Goal: Information Seeking & Learning: Compare options

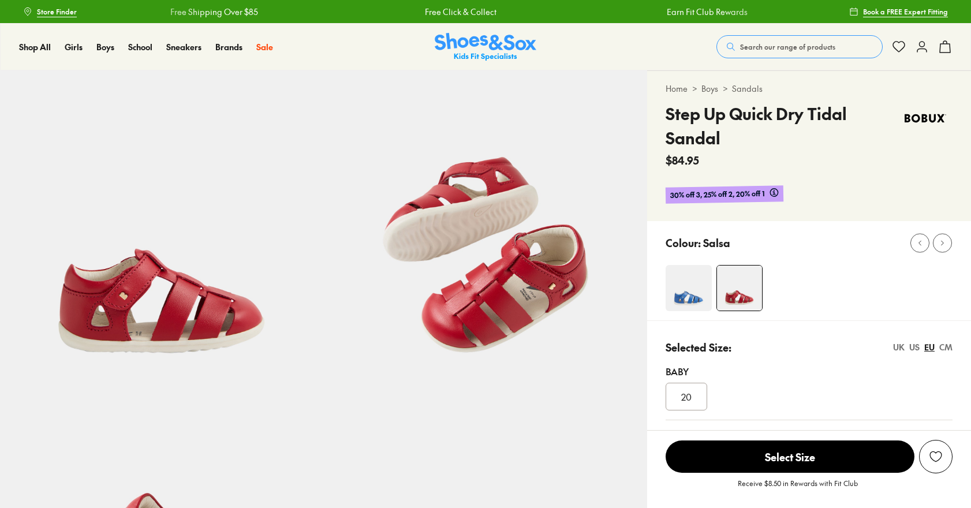
select select "*"
click at [689, 285] on img at bounding box center [688, 288] width 46 height 46
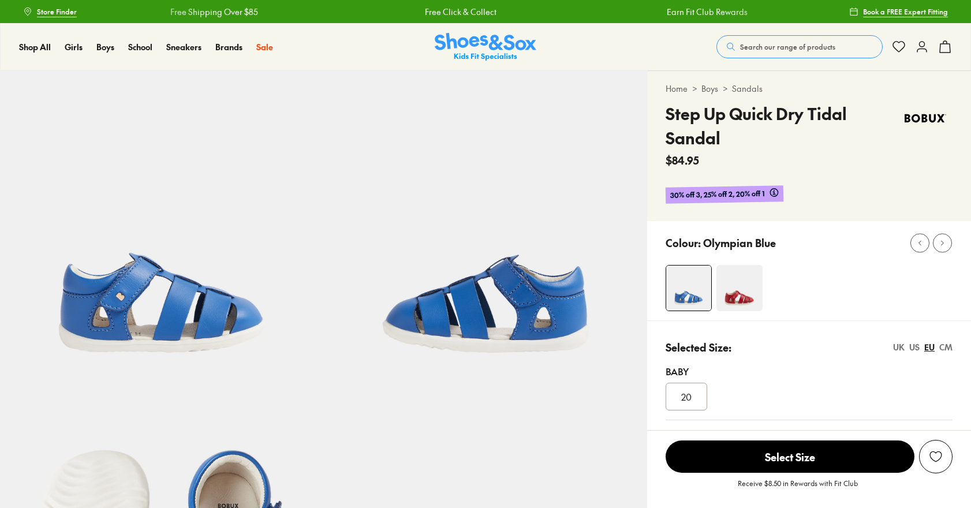
select select "*"
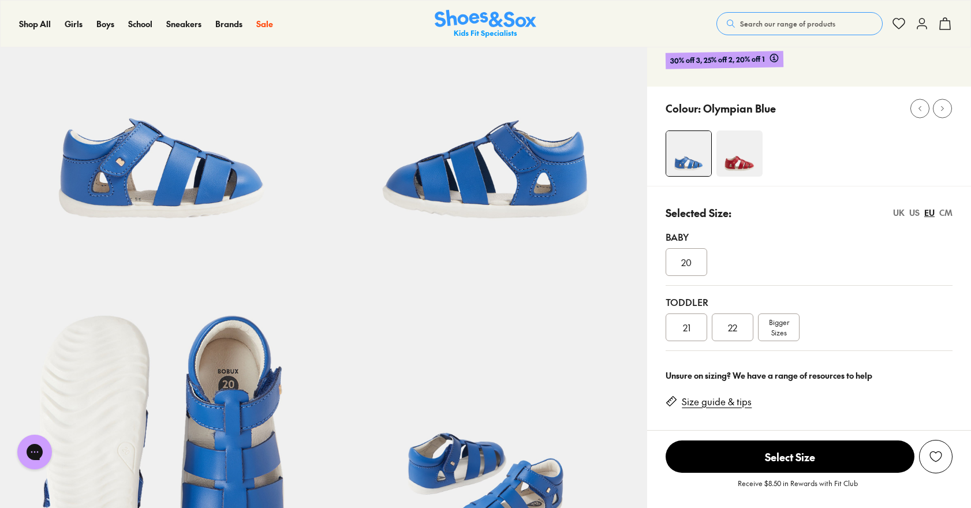
scroll to position [125, 0]
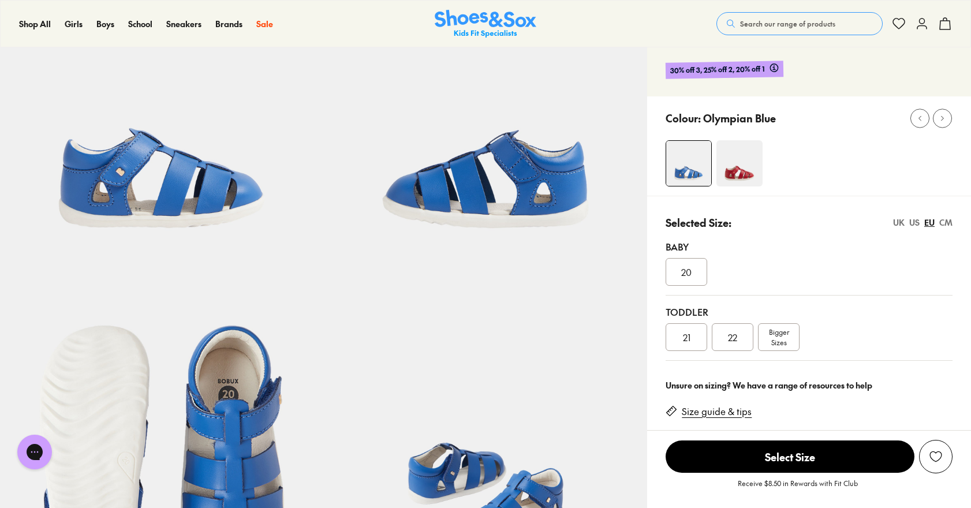
click at [740, 159] on img at bounding box center [739, 163] width 46 height 46
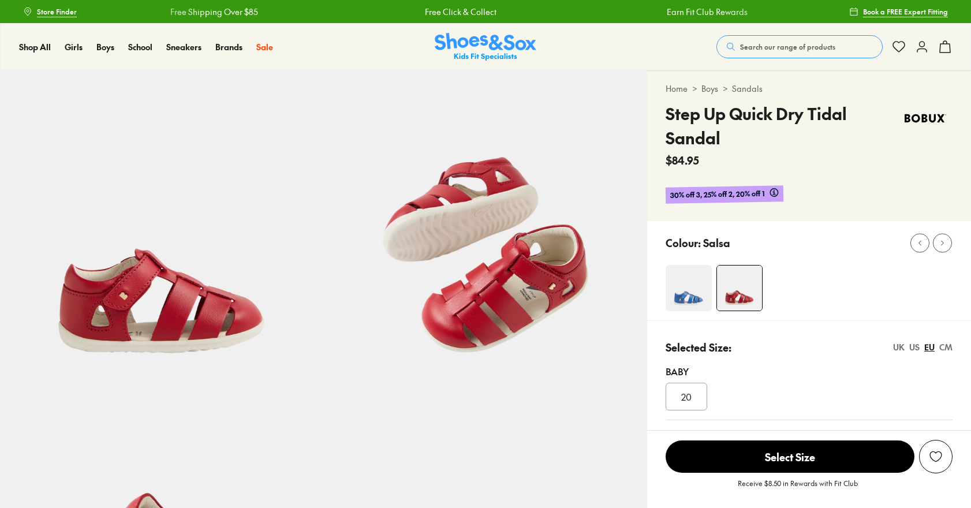
select select "*"
click at [683, 292] on img at bounding box center [688, 288] width 46 height 46
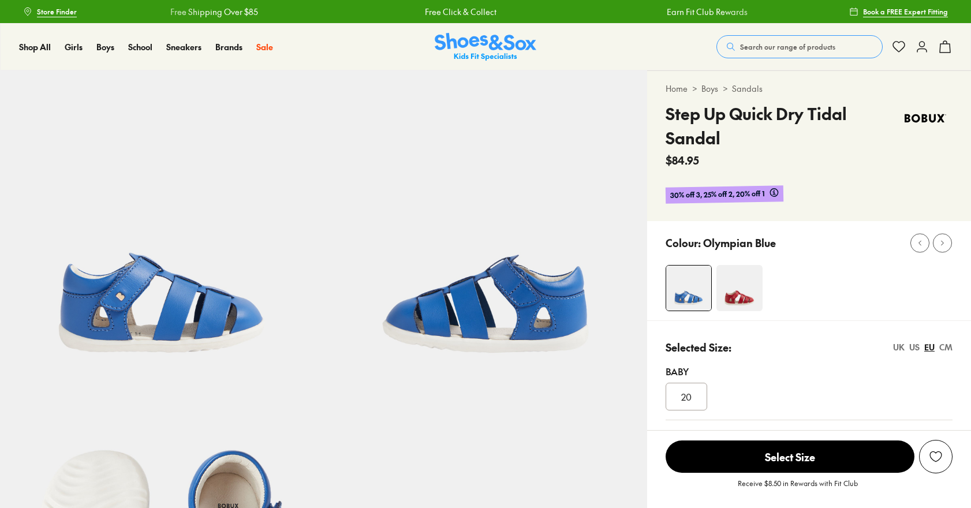
select select "*"
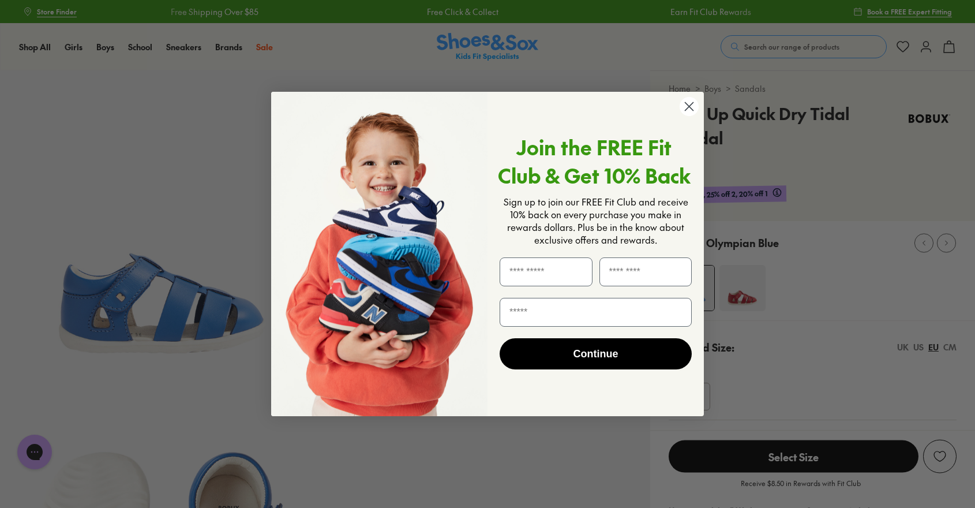
click at [684, 106] on circle "Close dialog" at bounding box center [689, 106] width 19 height 19
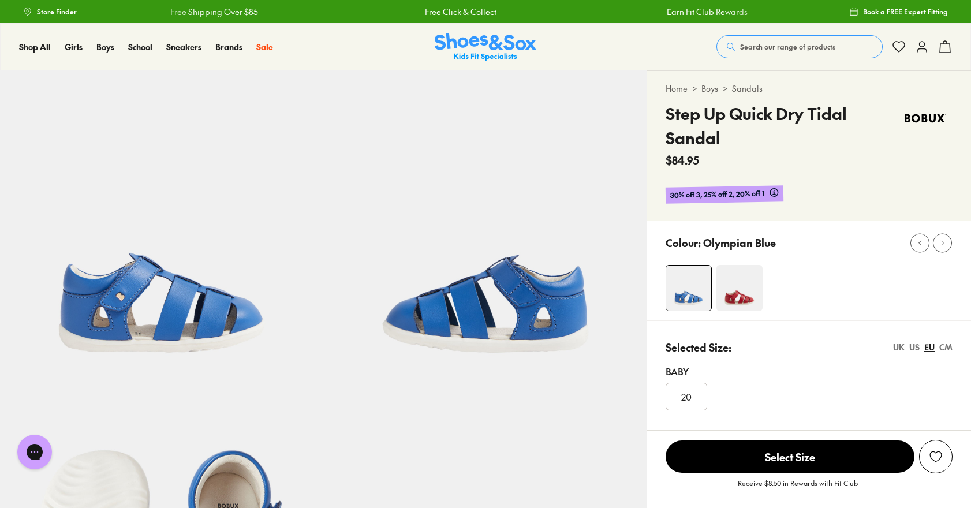
click at [742, 287] on img at bounding box center [739, 288] width 46 height 46
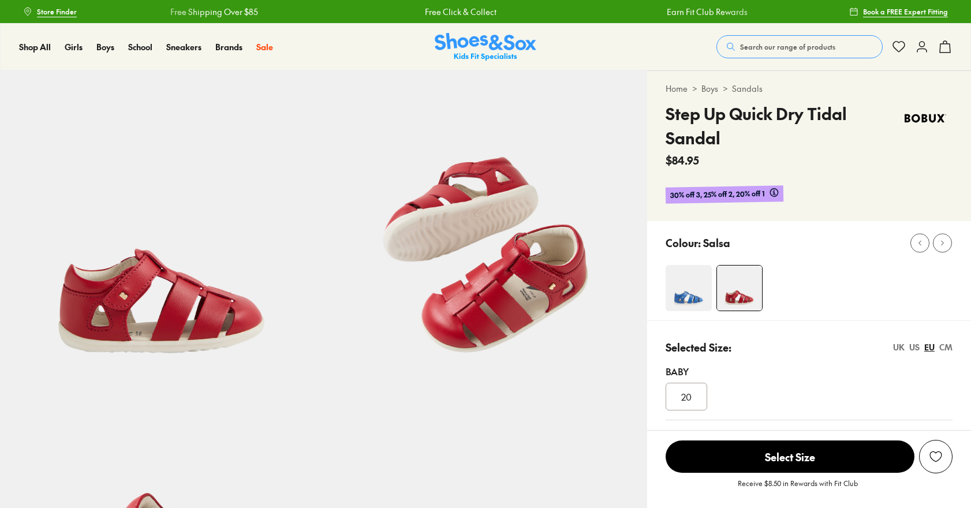
select select "*"
click at [683, 296] on img at bounding box center [688, 288] width 46 height 46
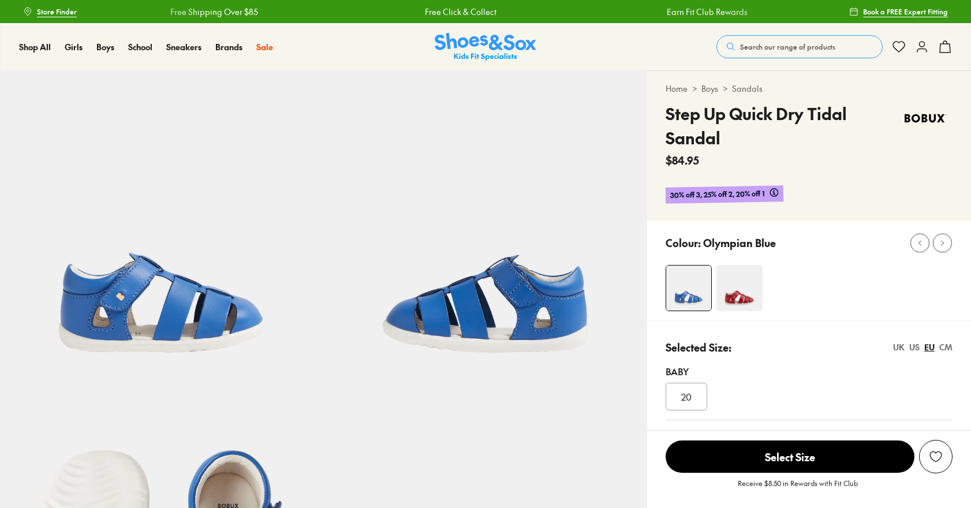
select select "*"
